Goal: Transaction & Acquisition: Book appointment/travel/reservation

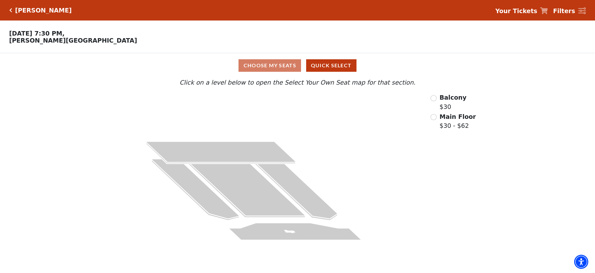
click at [244, 64] on div "Choose My Seats Quick Select" at bounding box center [297, 65] width 446 height 13
click at [461, 99] on span "Balcony" at bounding box center [453, 97] width 27 height 7
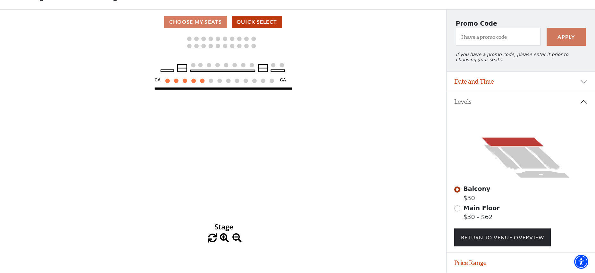
scroll to position [67, 0]
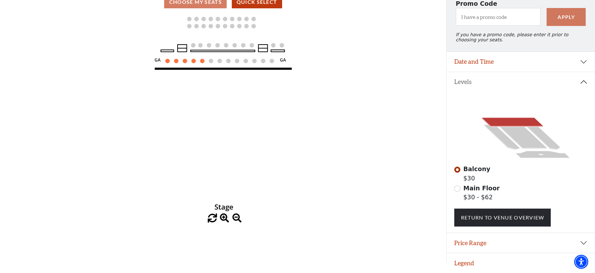
click at [481, 194] on label "Main Floor $30 - $62" at bounding box center [481, 193] width 36 height 18
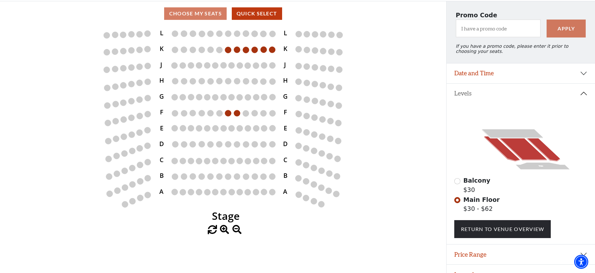
scroll to position [67, 0]
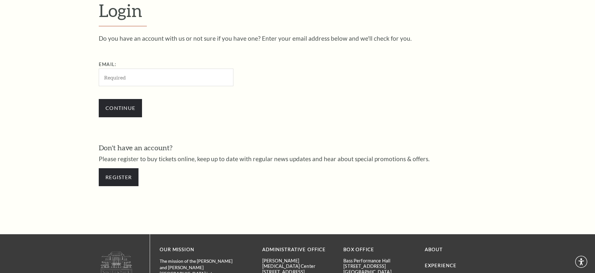
click at [175, 162] on div "Register" at bounding box center [298, 177] width 398 height 31
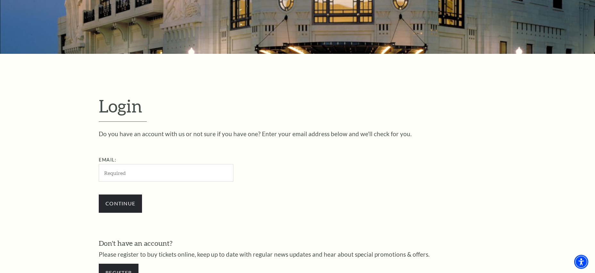
scroll to position [96, 0]
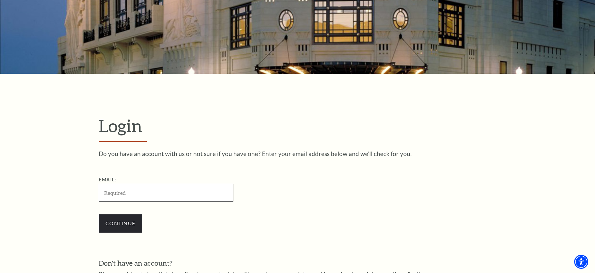
click at [141, 195] on input "Email:" at bounding box center [166, 193] width 135 height 18
click at [142, 195] on input "Email:" at bounding box center [166, 193] width 135 height 18
type input "[EMAIL_ADDRESS][DOMAIN_NAME]"
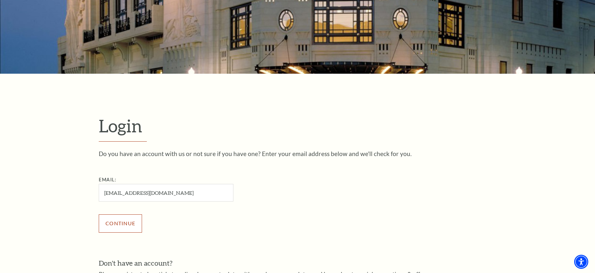
click at [122, 216] on input "Continue" at bounding box center [120, 223] width 43 height 18
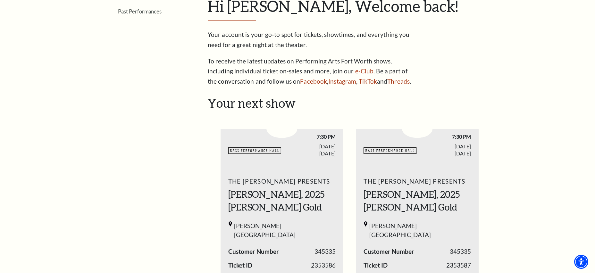
scroll to position [201, 0]
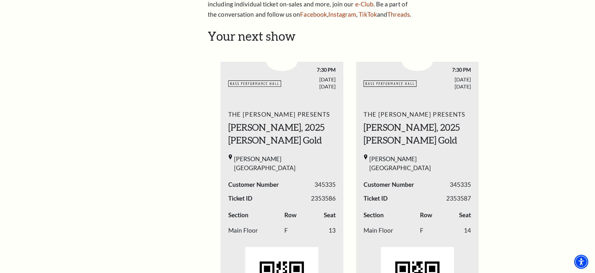
drag, startPoint x: 504, startPoint y: 100, endPoint x: 507, endPoint y: 97, distance: 3.7
click at [506, 99] on div "My Account Home My Profile Upcoming Performances Past Performances Loading... M…" at bounding box center [297, 255] width 595 height 875
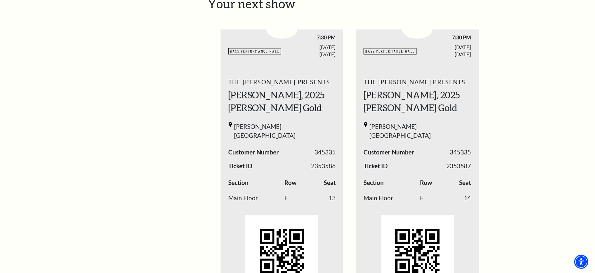
scroll to position [268, 0]
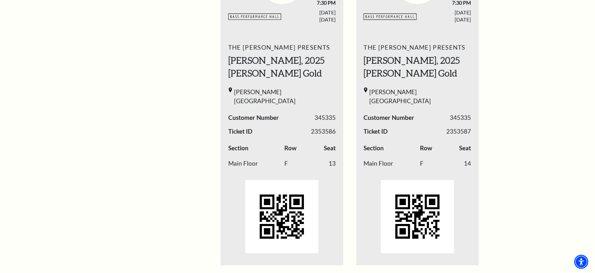
click at [497, 50] on div "My Account Home My Profile Upcoming Performances Past Performances Loading... M…" at bounding box center [297, 188] width 410 height 875
